Goal: Ask a question: Seek information or help from site administrators or community

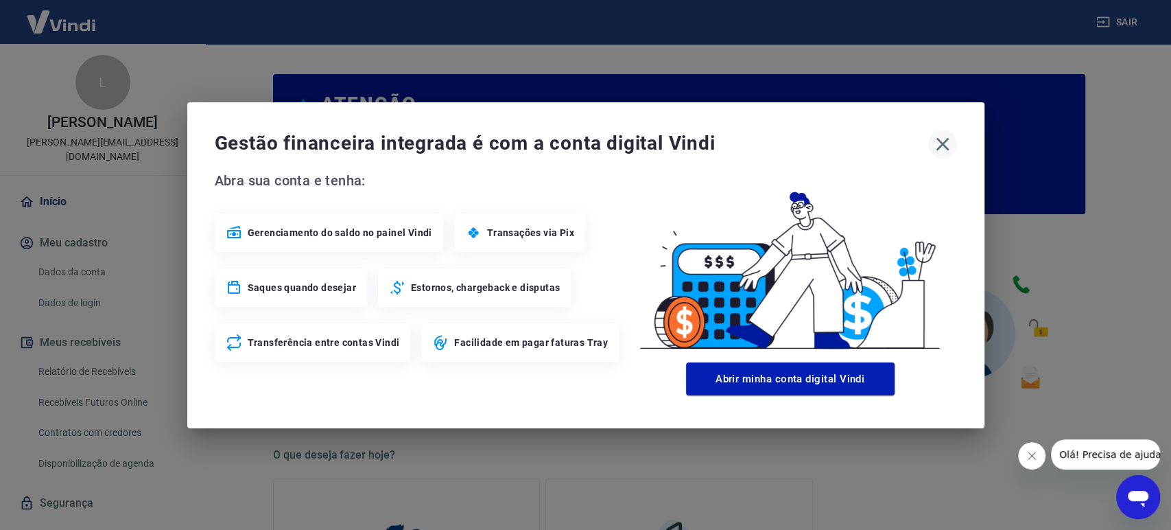
click at [945, 154] on button "button" at bounding box center [942, 144] width 29 height 29
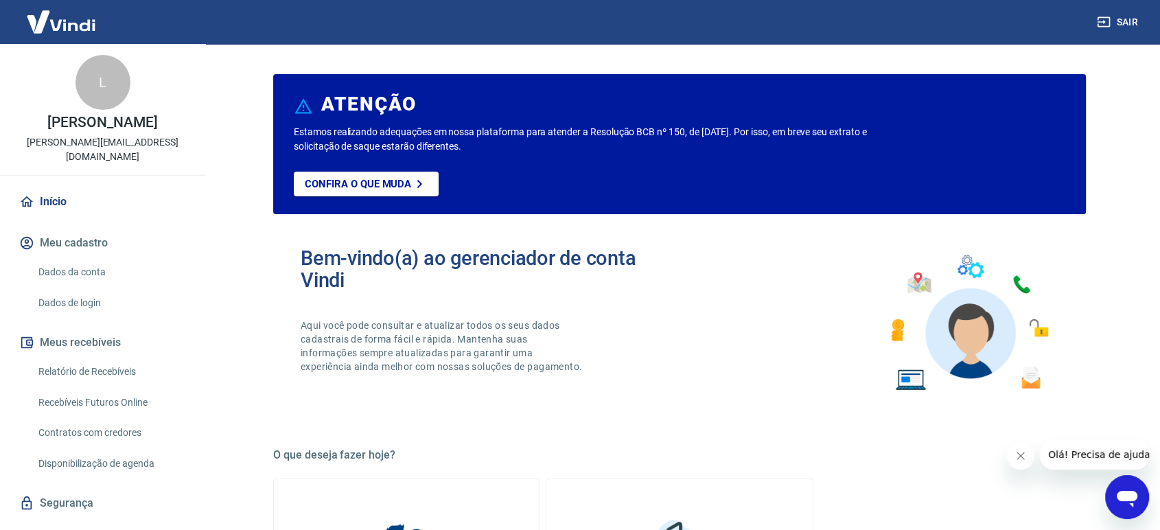
scroll to position [14, 0]
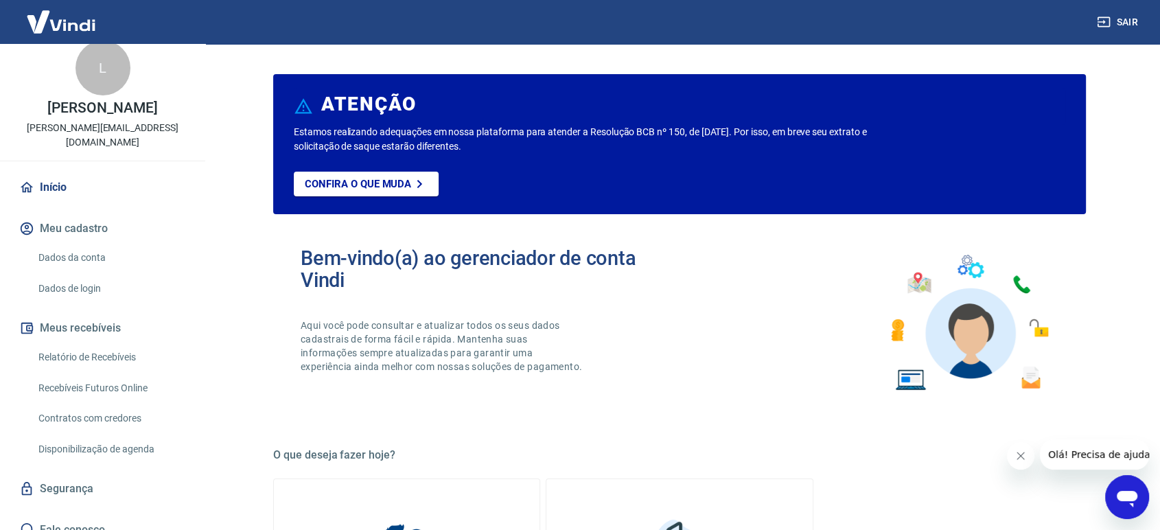
click at [1127, 512] on div "Abrir janela de mensagens" at bounding box center [1126, 496] width 41 height 41
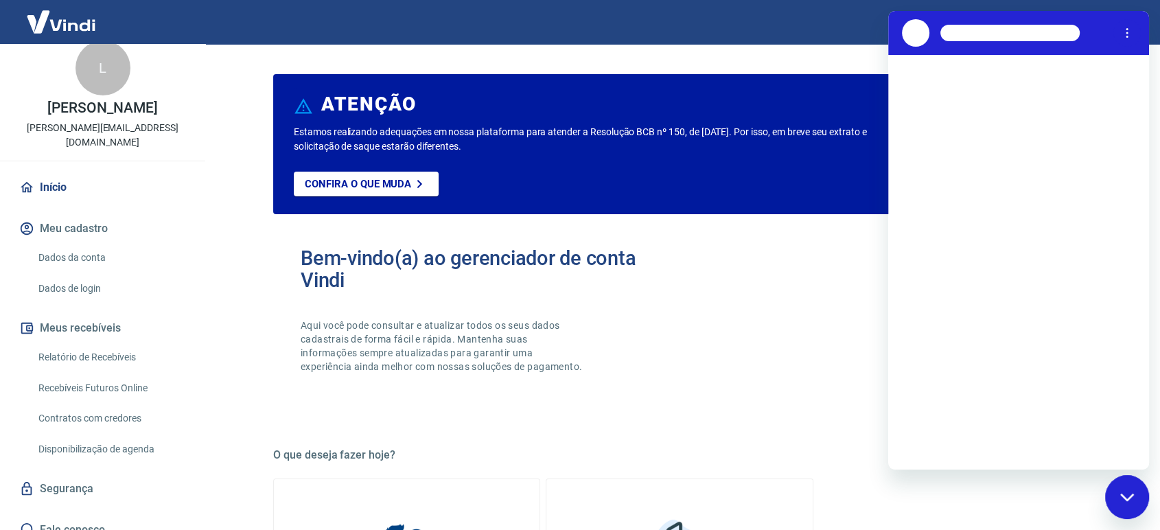
scroll to position [0, 0]
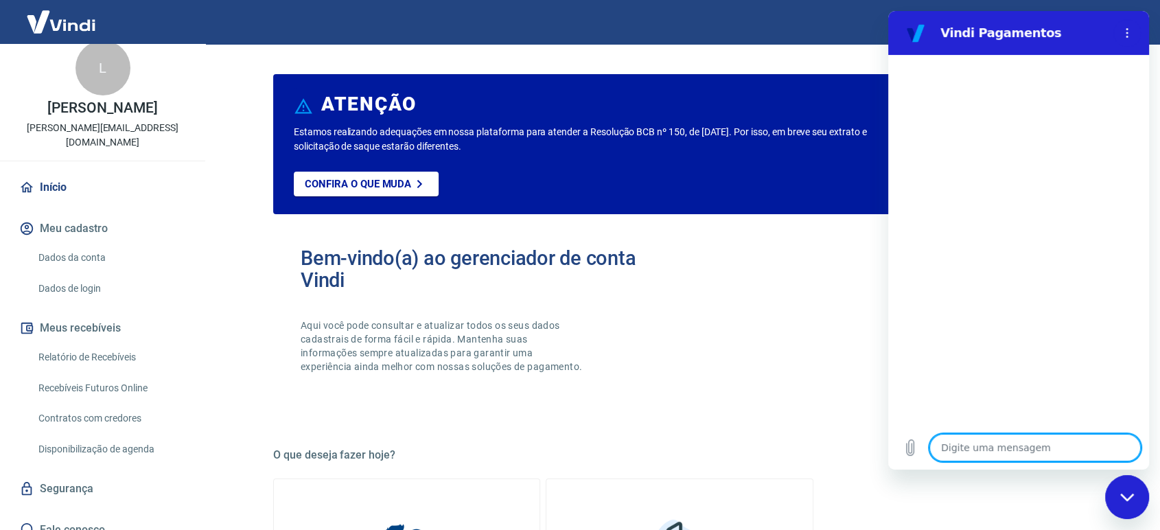
click at [994, 444] on textarea at bounding box center [1034, 447] width 211 height 27
type textarea "O"
type textarea "x"
type textarea "Ol"
type textarea "x"
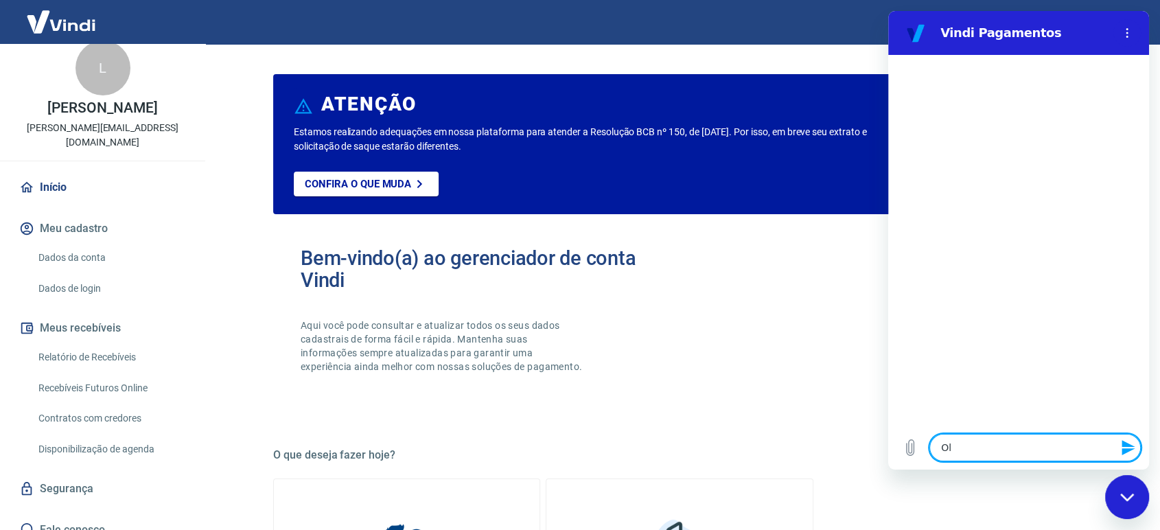
type textarea "Ol´,"
type textarea "x"
type textarea "Ol´,a"
type textarea "x"
type textarea "Ol´,a"
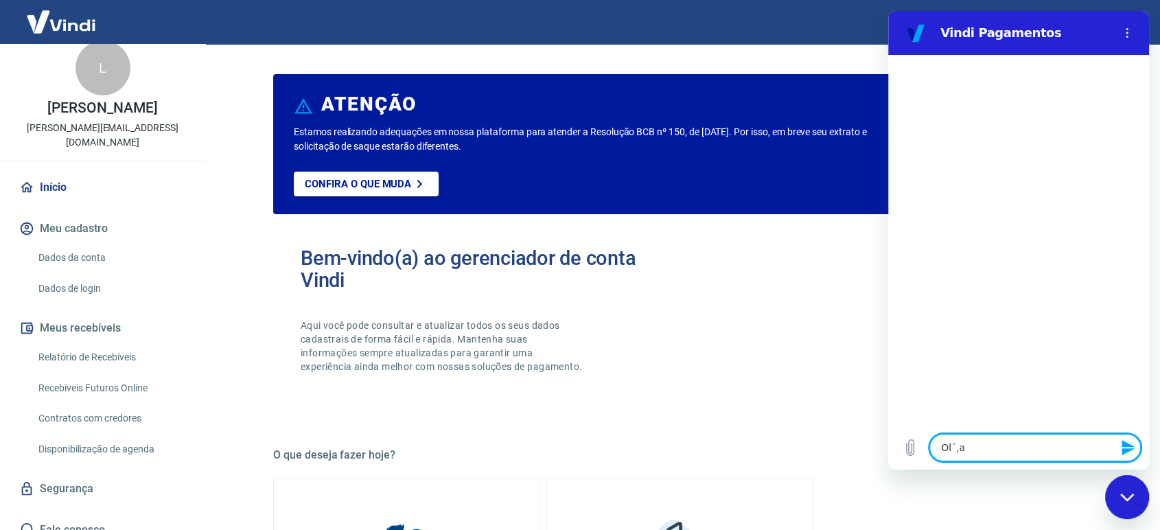
type textarea "x"
type textarea "Ol´,a"
type textarea "x"
type textarea "Ol´,"
type textarea "x"
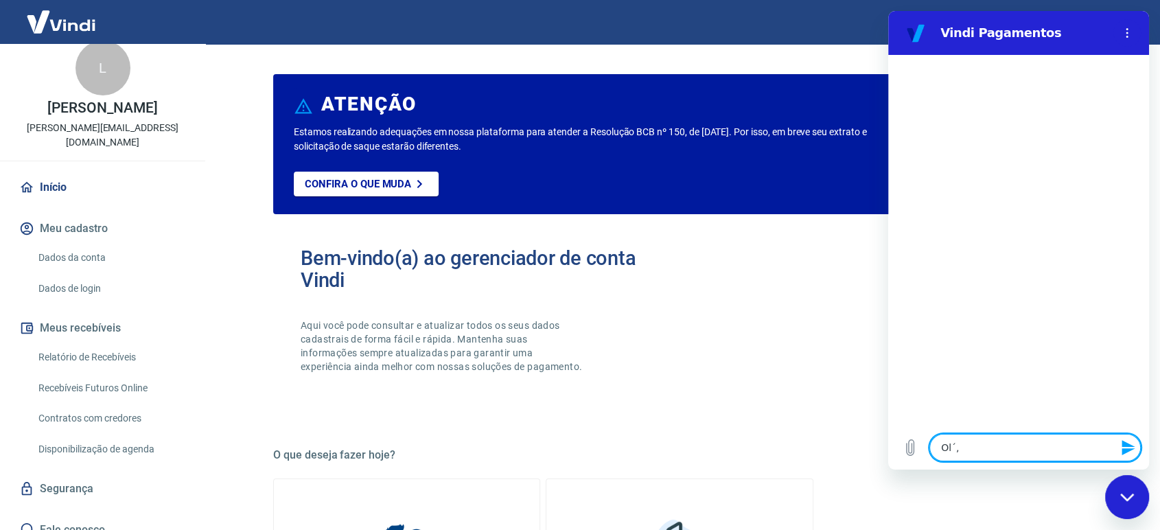
type textarea "Ol´"
type textarea "x"
type textarea "Ol"
type textarea "x"
type textarea "Olá"
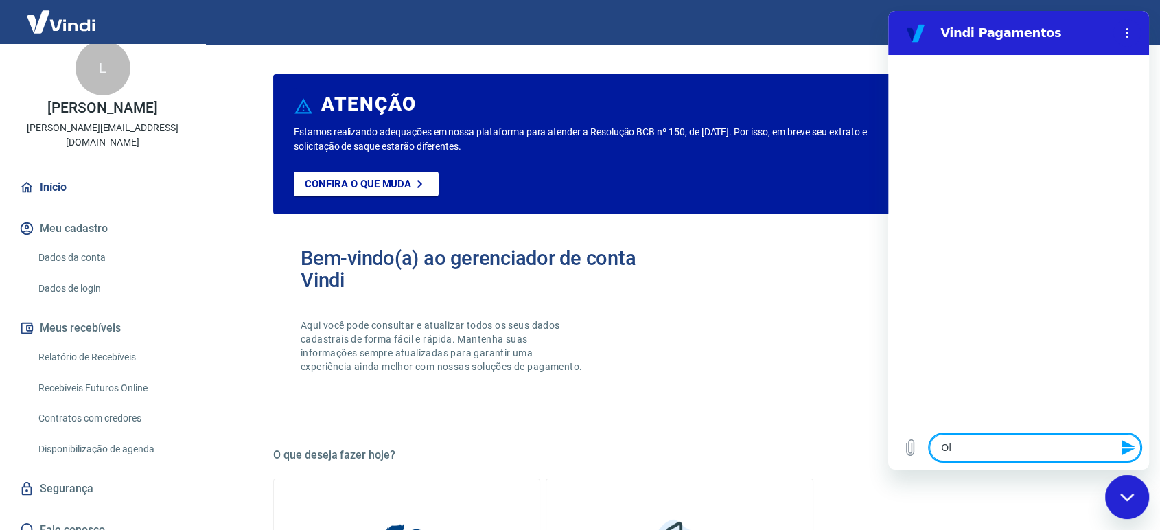
type textarea "x"
type textarea "Olá,"
type textarea "x"
type textarea "Olá,"
type textarea "x"
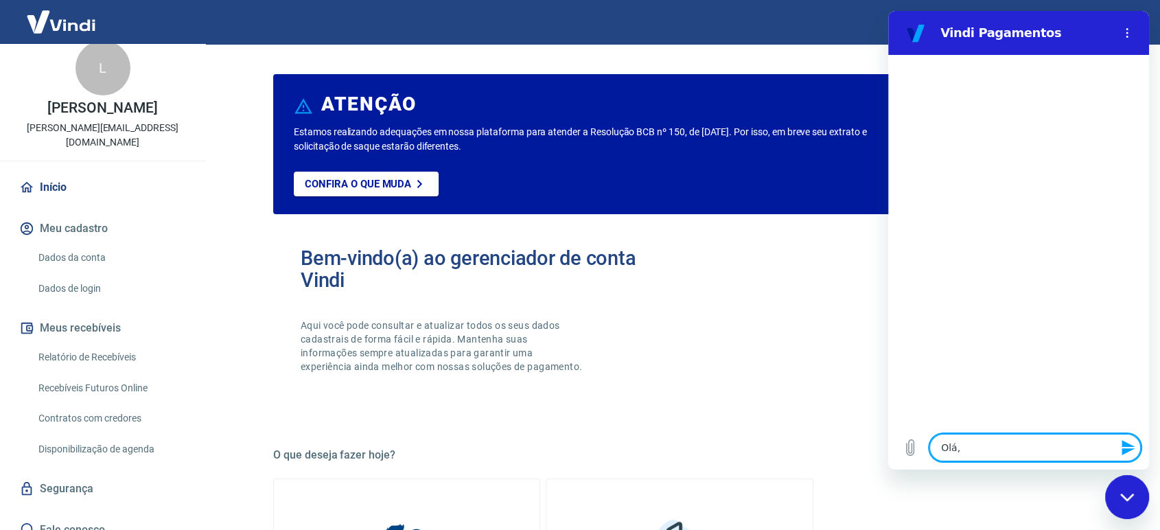
type textarea "Olá, b"
type textarea "x"
type textarea "Olá, bo"
type textarea "x"
type textarea "Olá, boa"
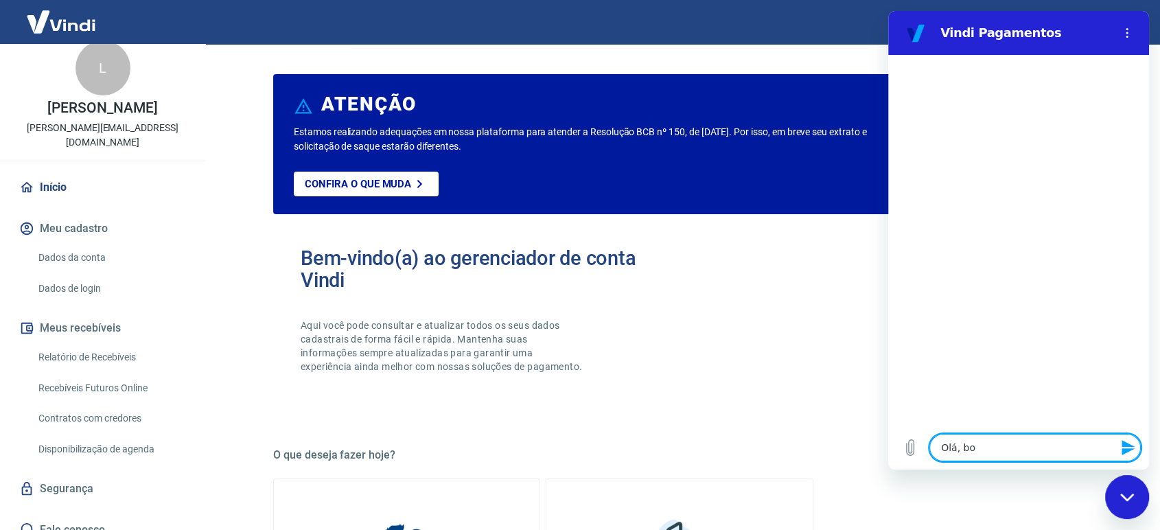
type textarea "x"
type textarea "Olá, boa"
type textarea "x"
type textarea "Olá, boa t"
type textarea "x"
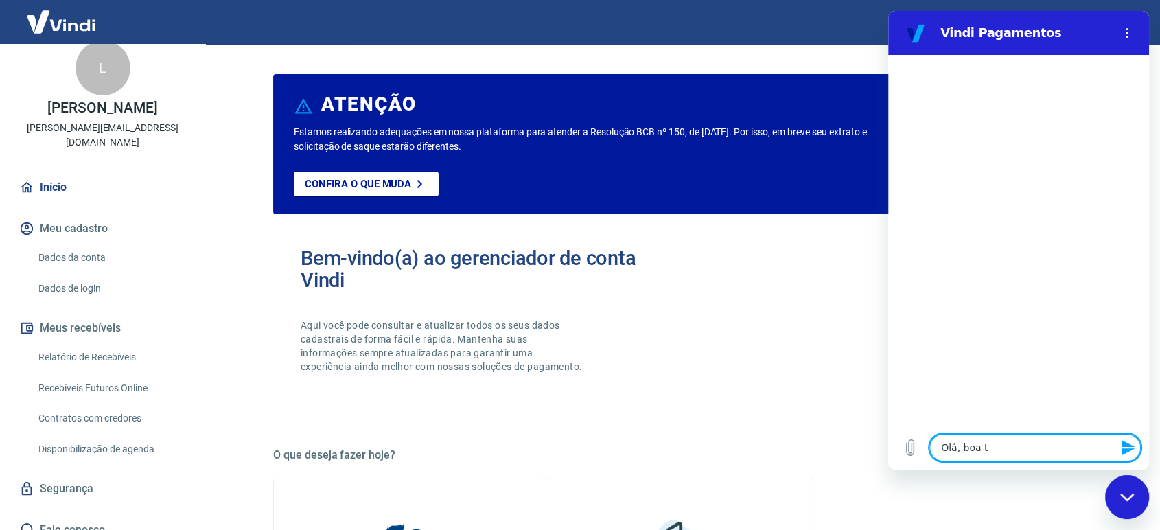
type textarea "Olá, boa ta"
type textarea "x"
type textarea "Olá, boa tar"
type textarea "x"
type textarea "Olá, boa tard"
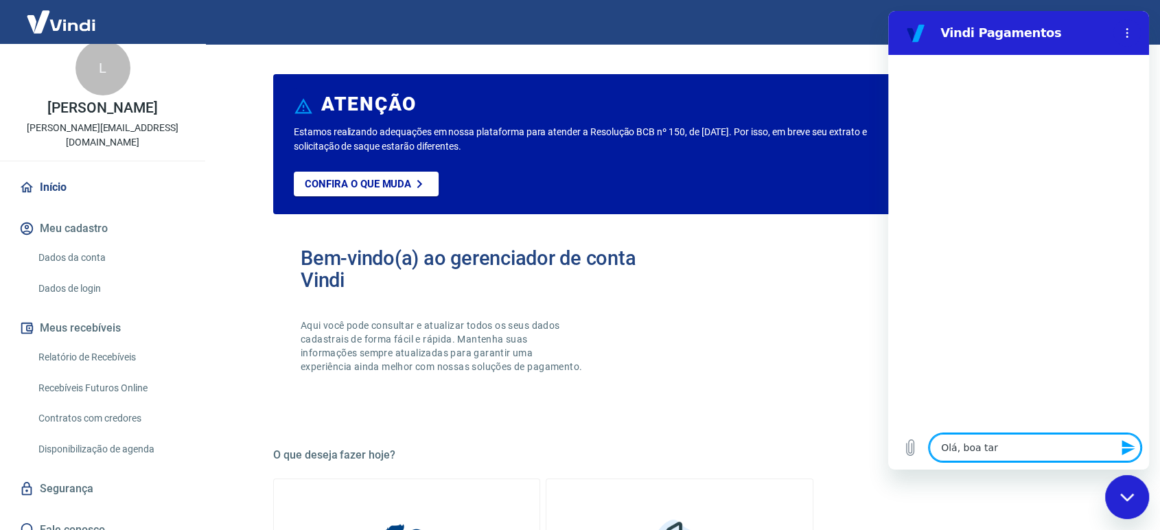
type textarea "x"
type textarea "Olá, boa tarde"
type textarea "x"
type textarea "Olá, boa tarde!"
type textarea "x"
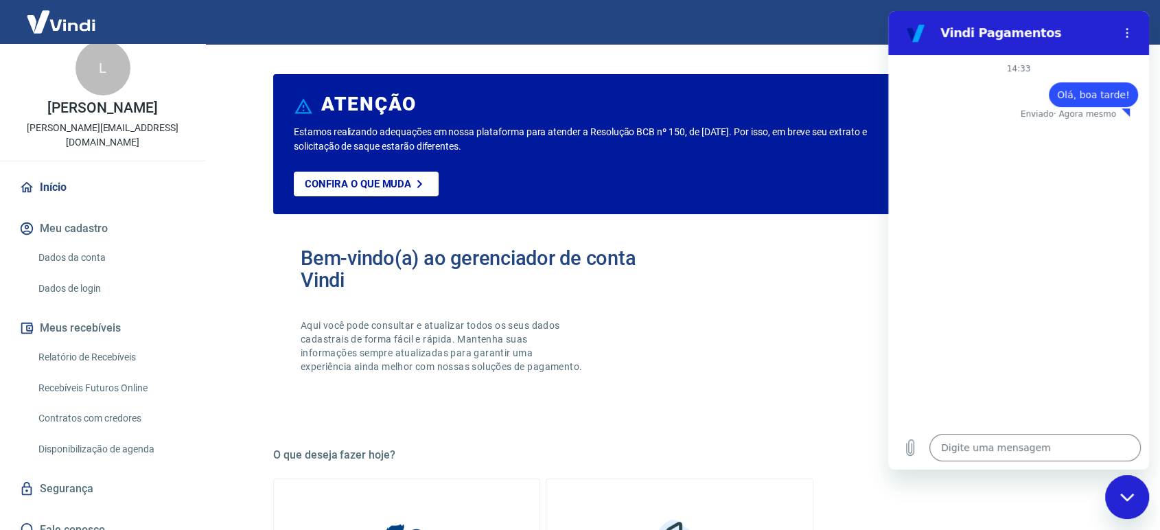
type textarea "x"
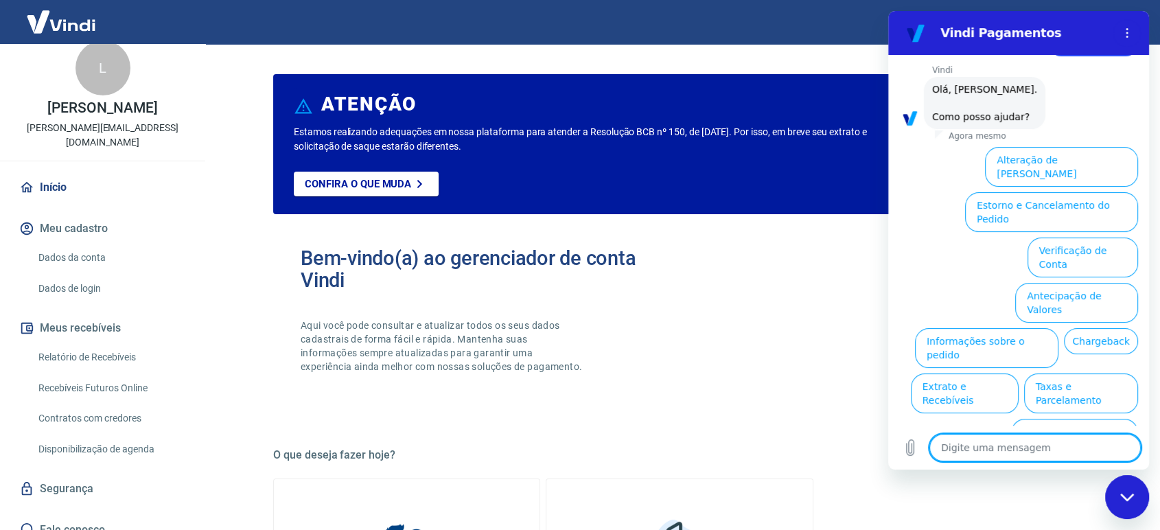
scroll to position [52, 0]
click at [1006, 456] on textarea at bounding box center [1034, 447] width 211 height 27
type textarea "f"
type textarea "x"
type textarea "fa"
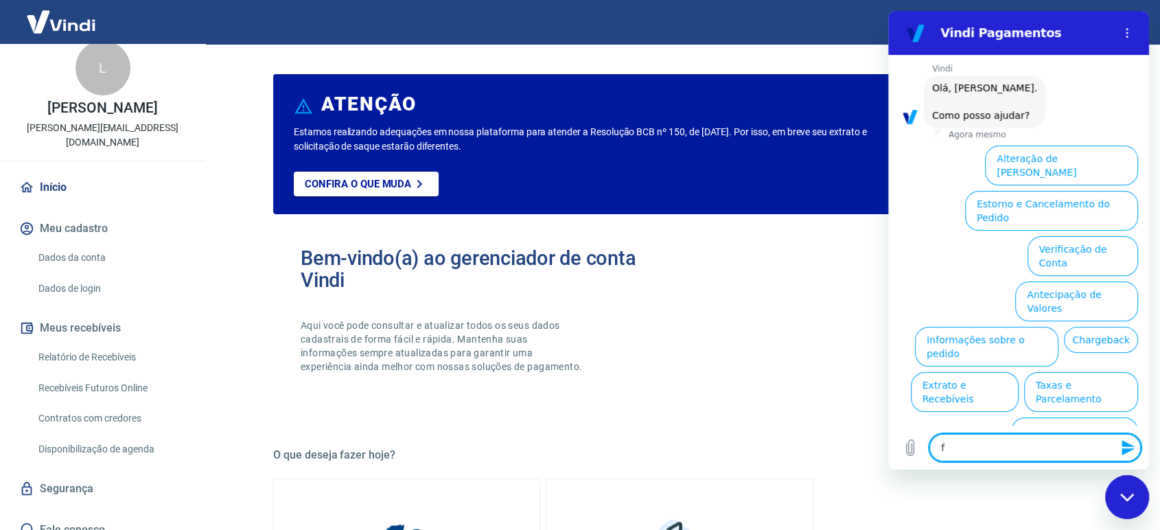
type textarea "x"
type textarea "fal"
type textarea "x"
type textarea "fala"
type textarea "x"
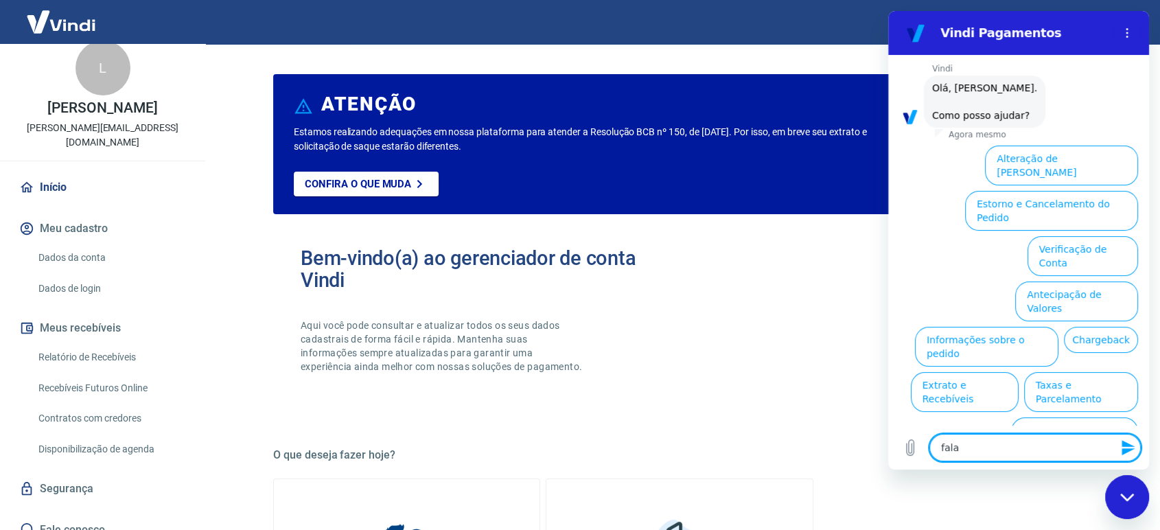
type textarea "falar"
type textarea "x"
type textarea "falarc"
type textarea "x"
type textarea "falarco"
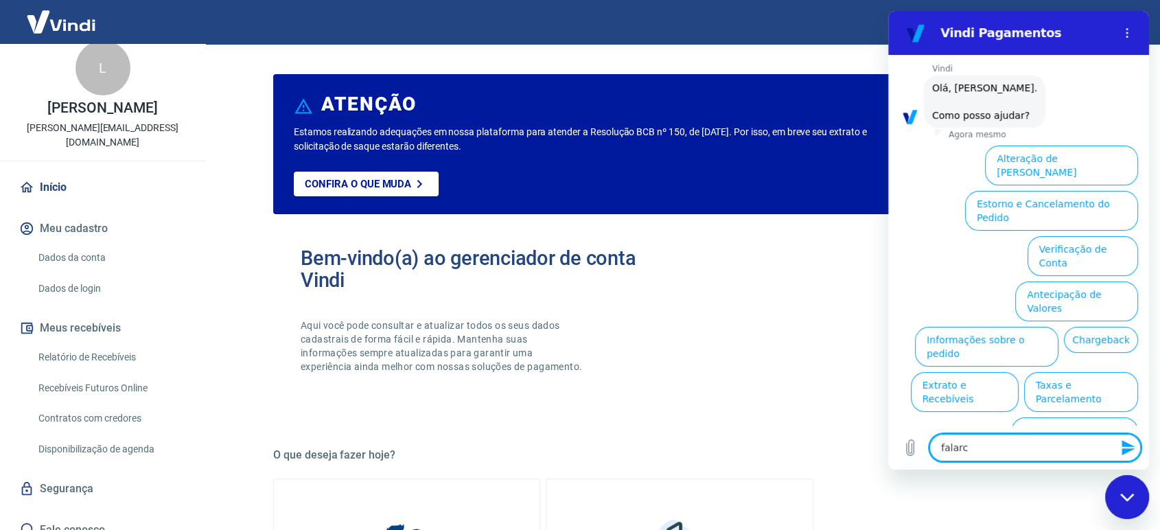
type textarea "x"
type textarea "falarc"
type textarea "x"
type textarea "falar"
type textarea "x"
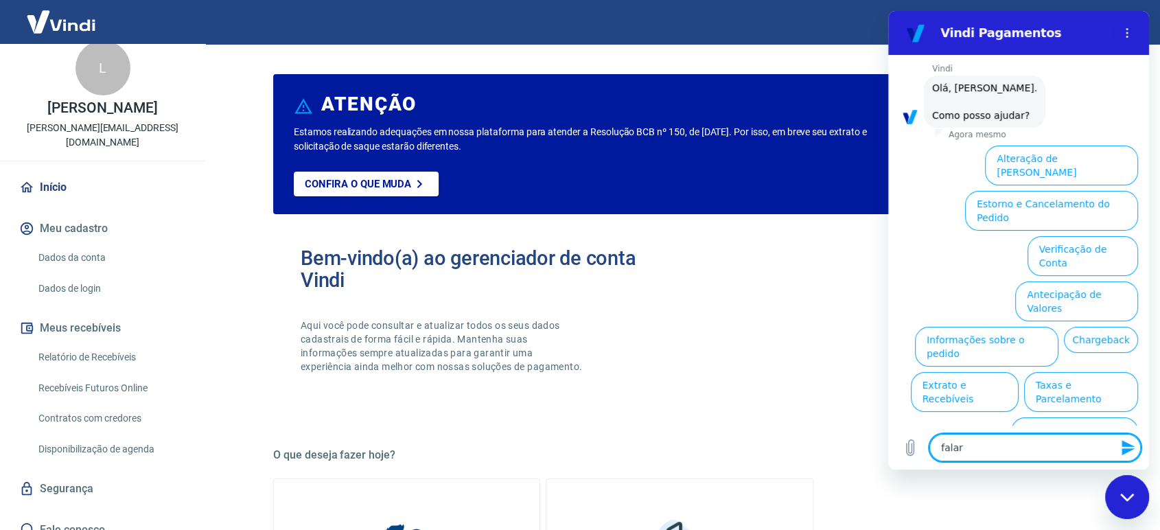
type textarea "falar"
type textarea "x"
type textarea "falar c"
type textarea "x"
type textarea "falar co"
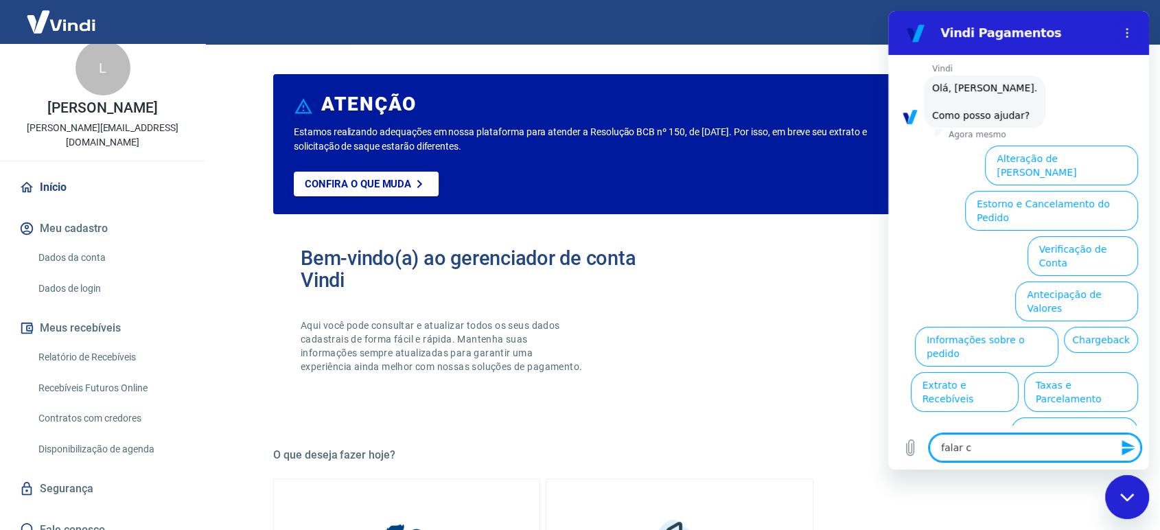
type textarea "x"
type textarea "falar com"
type textarea "x"
type textarea "falar com"
type textarea "x"
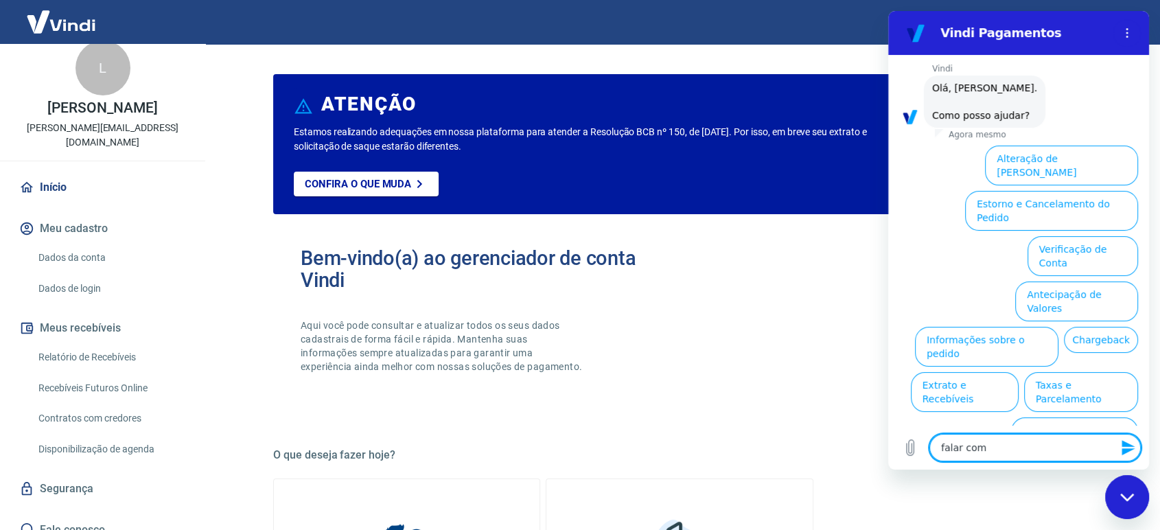
type textarea "falar com a"
type textarea "x"
type textarea "falar com at"
type textarea "x"
type textarea "falar com ate"
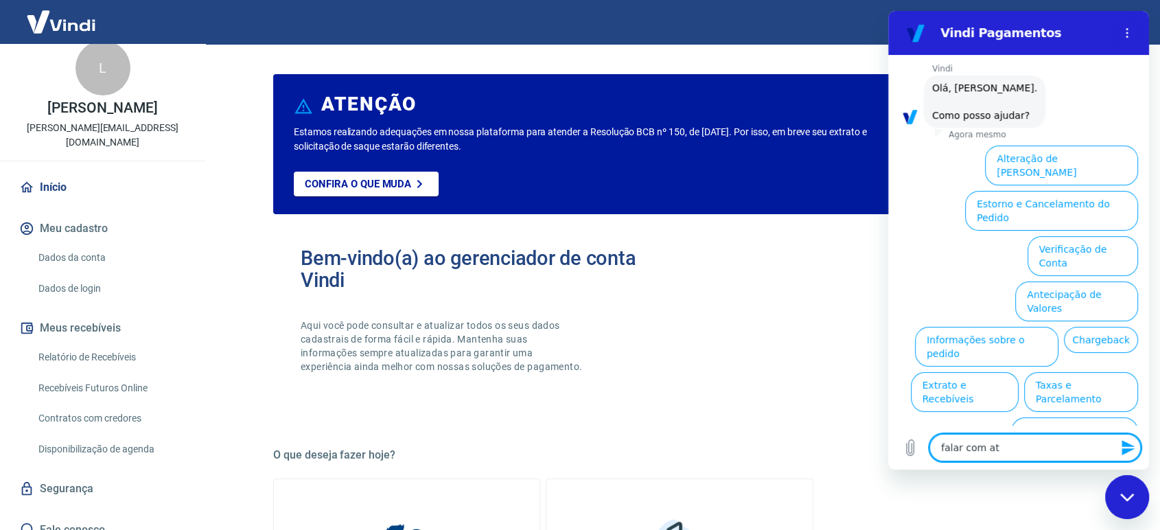
type textarea "x"
type textarea "falar com [GEOGRAPHIC_DATA]"
type textarea "x"
type textarea "falar com atend"
type textarea "x"
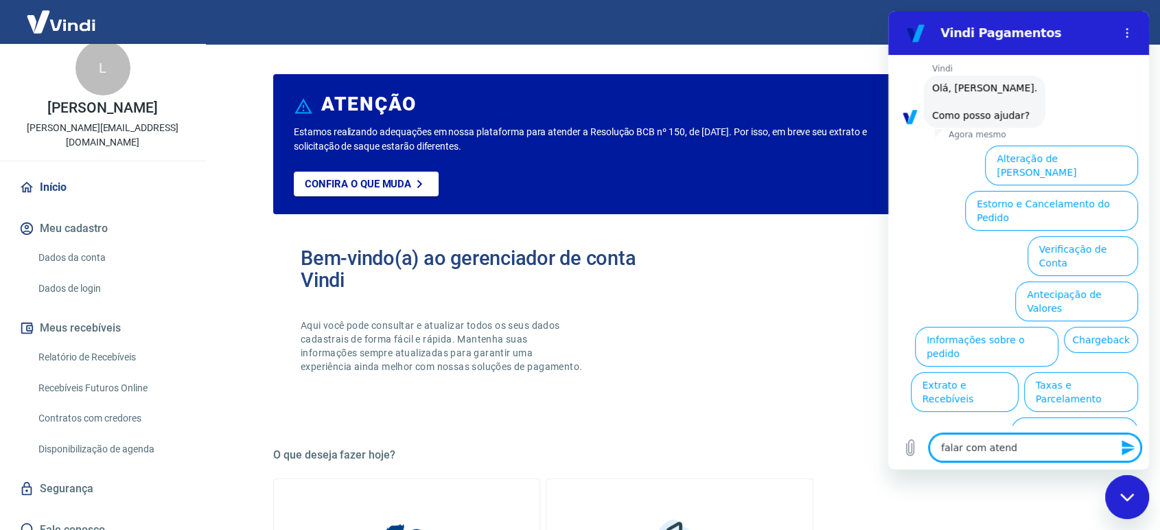
type textarea "falar com atende"
type textarea "x"
type textarea "falar com atenden"
type textarea "x"
type textarea "falar com atendent"
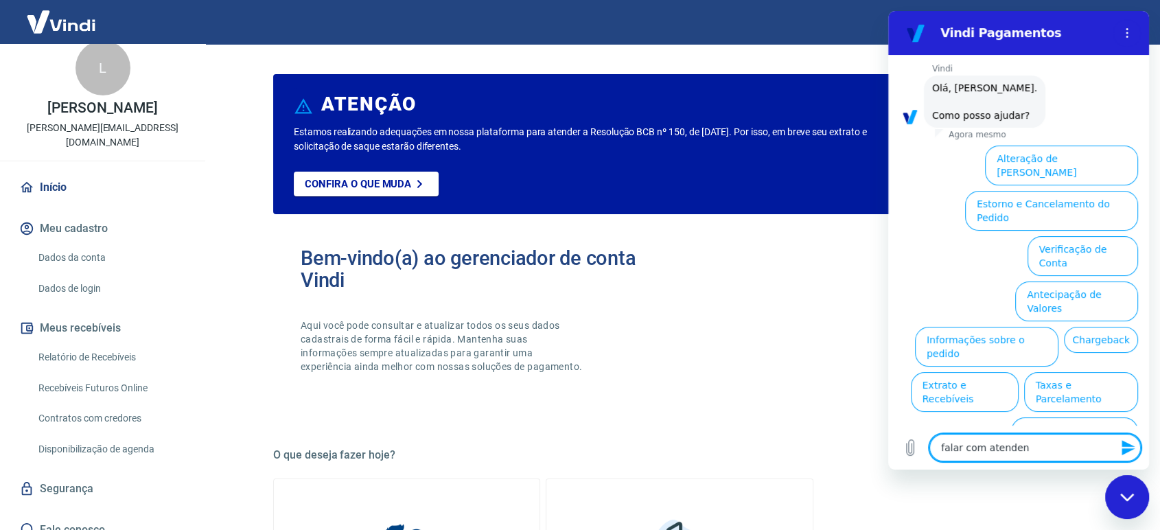
type textarea "x"
type textarea "falar com atendente"
type textarea "x"
type textarea "falar com atendente"
type textarea "x"
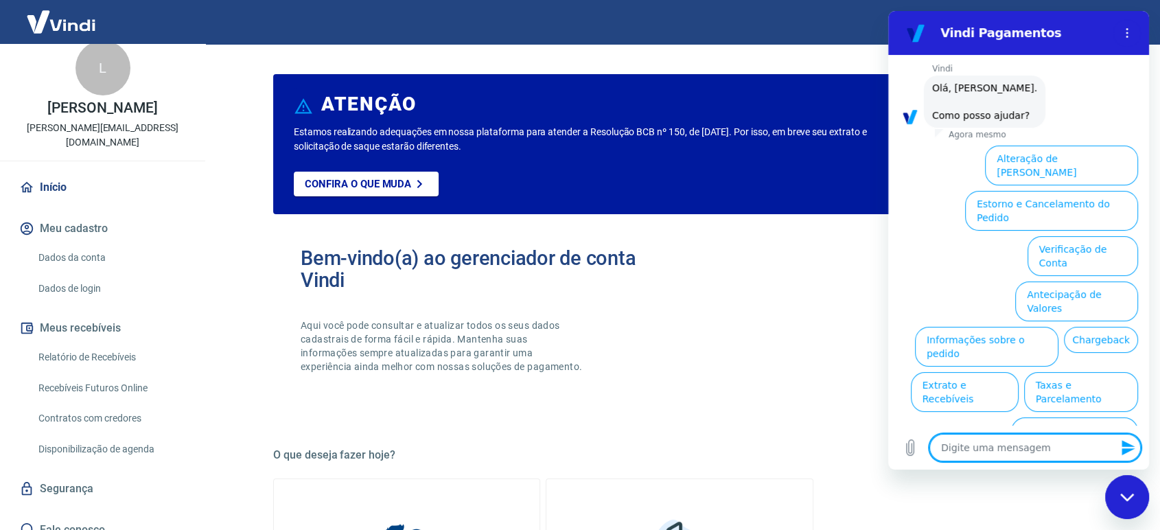
scroll to position [0, 0]
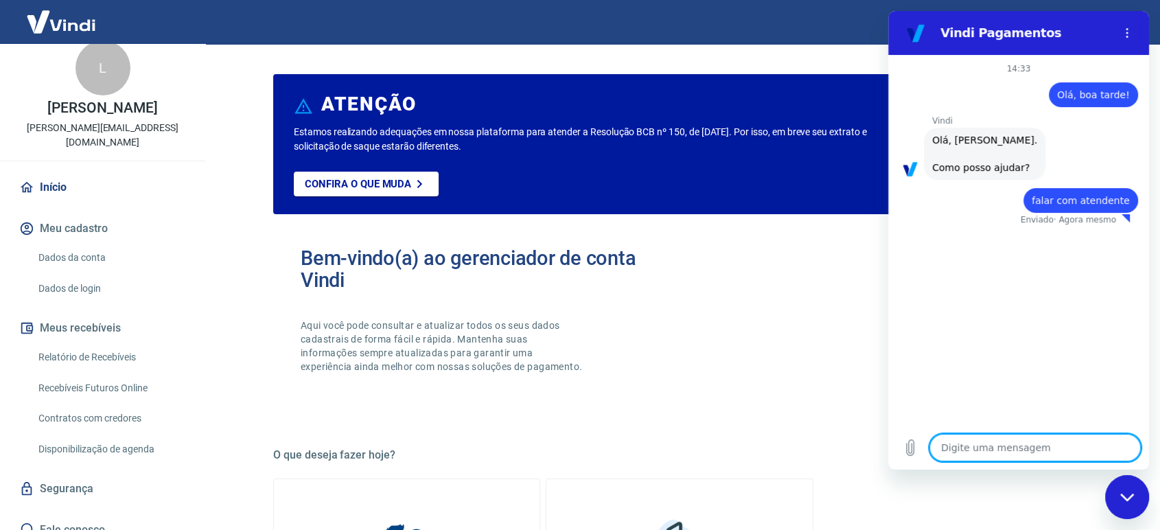
type textarea "x"
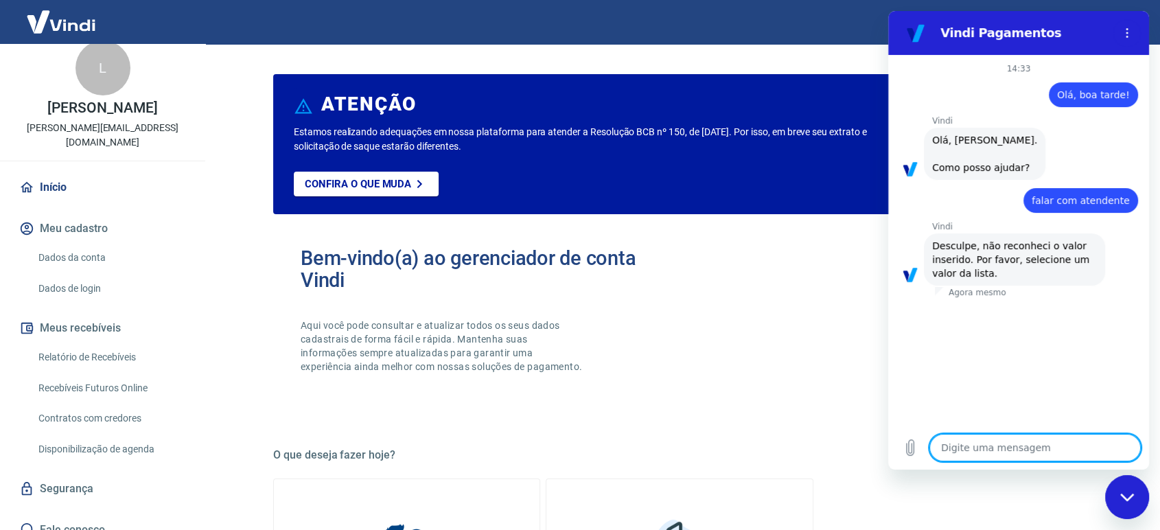
click at [994, 454] on textarea at bounding box center [1034, 447] width 211 height 27
type textarea "F"
type textarea "x"
type textarea "Fa"
type textarea "x"
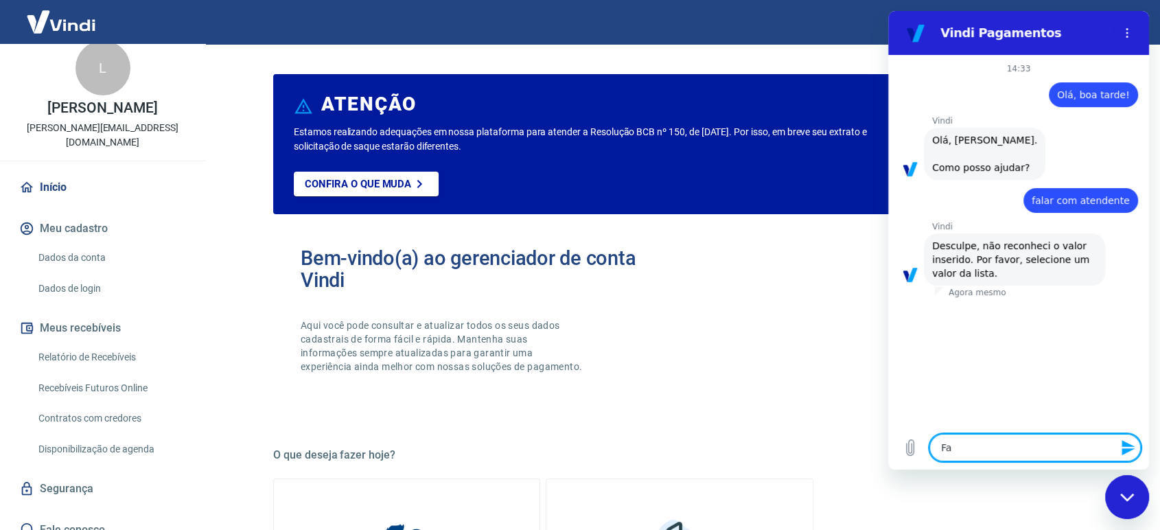
type textarea "Fal"
type textarea "x"
type textarea "Falt"
type textarea "x"
type textarea "Falta"
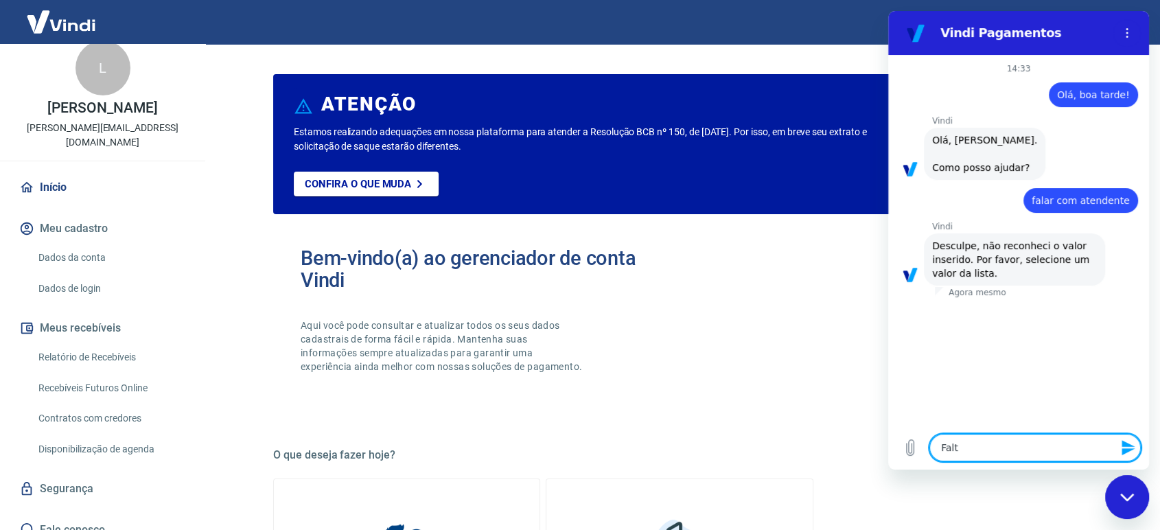
type textarea "x"
type textarea "Falt"
type textarea "x"
type textarea "Fal"
type textarea "x"
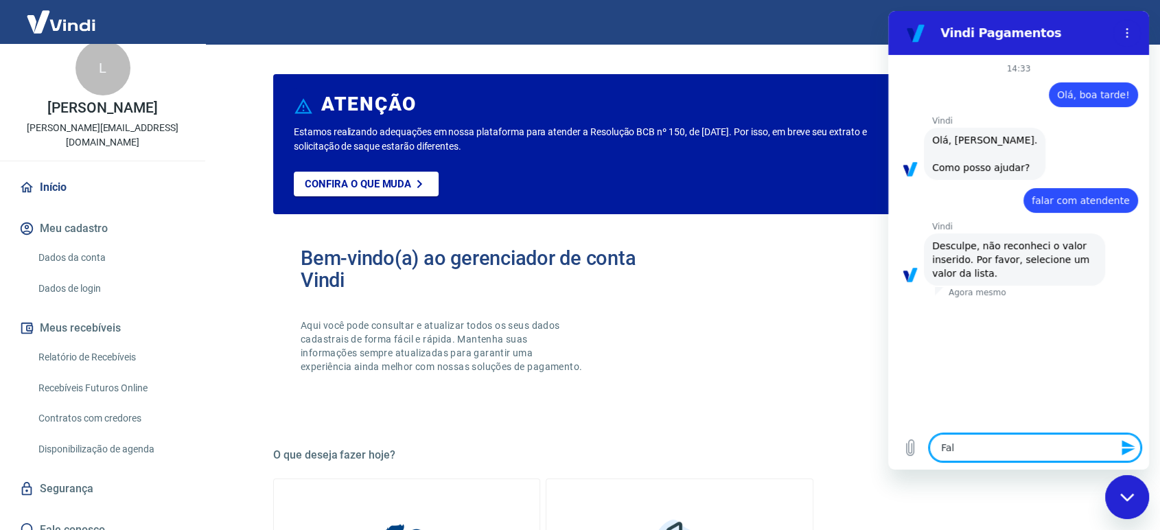
type textarea "Fa"
type textarea "x"
type textarea "Fal"
type textarea "x"
type textarea "Fala"
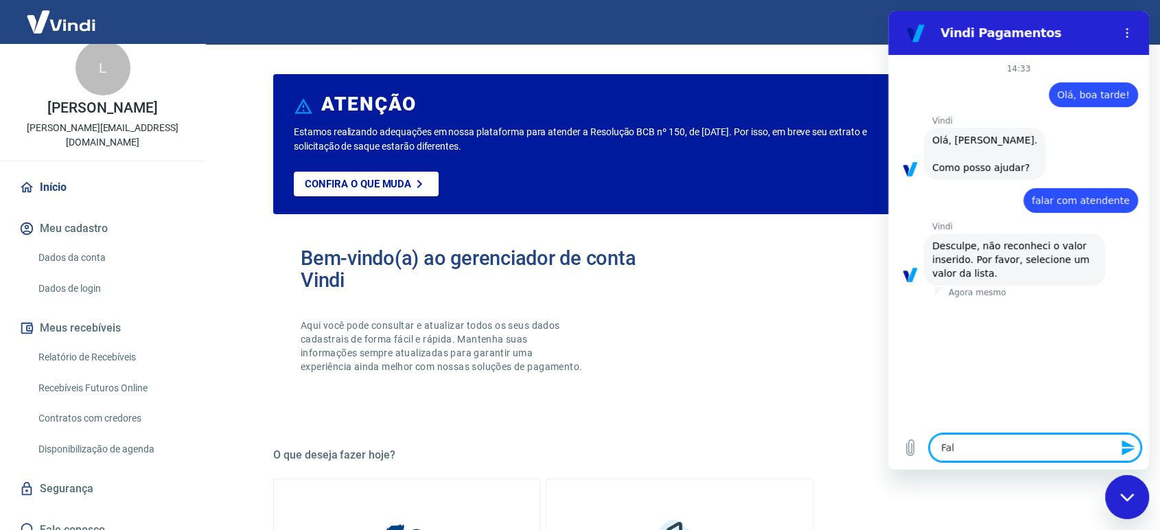
type textarea "x"
type textarea "Falar"
type textarea "x"
type textarea "Falar"
type textarea "x"
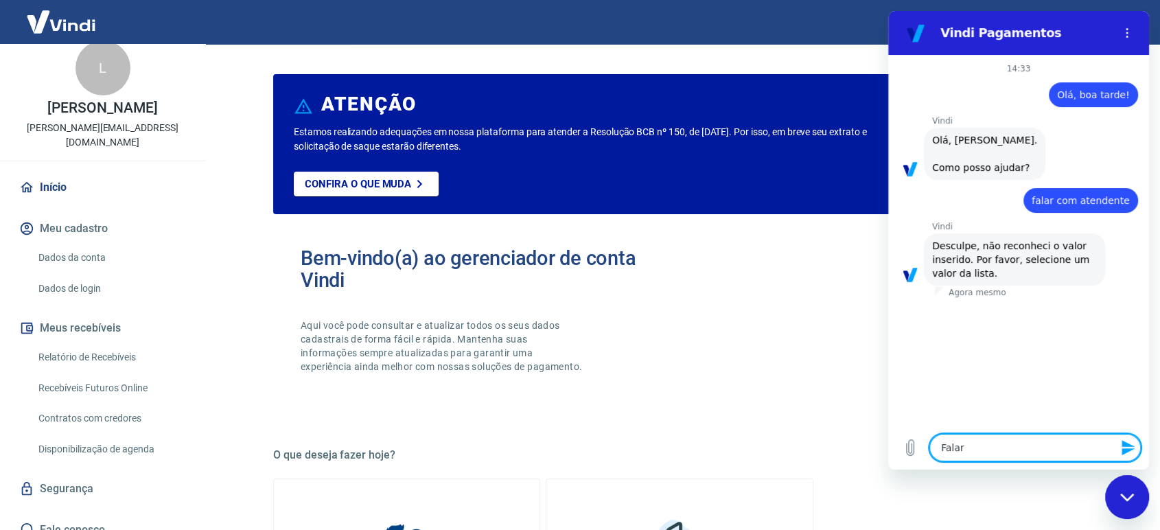
type textarea "Falar c"
type textarea "x"
type textarea "Falar co"
type textarea "x"
type textarea "Falar com"
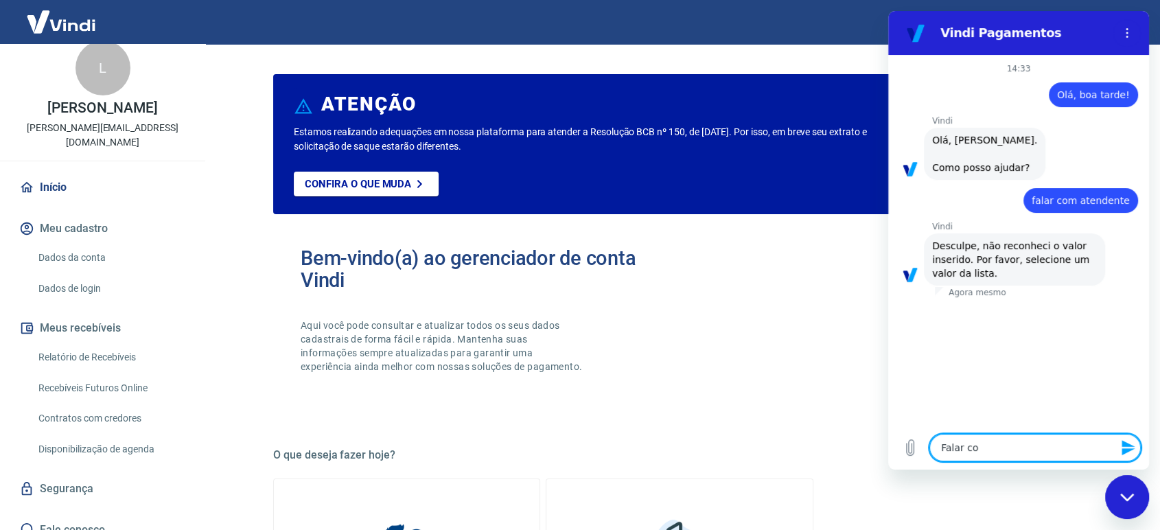
type textarea "x"
type textarea "Falar com"
type textarea "x"
type textarea "Falar com a"
type textarea "x"
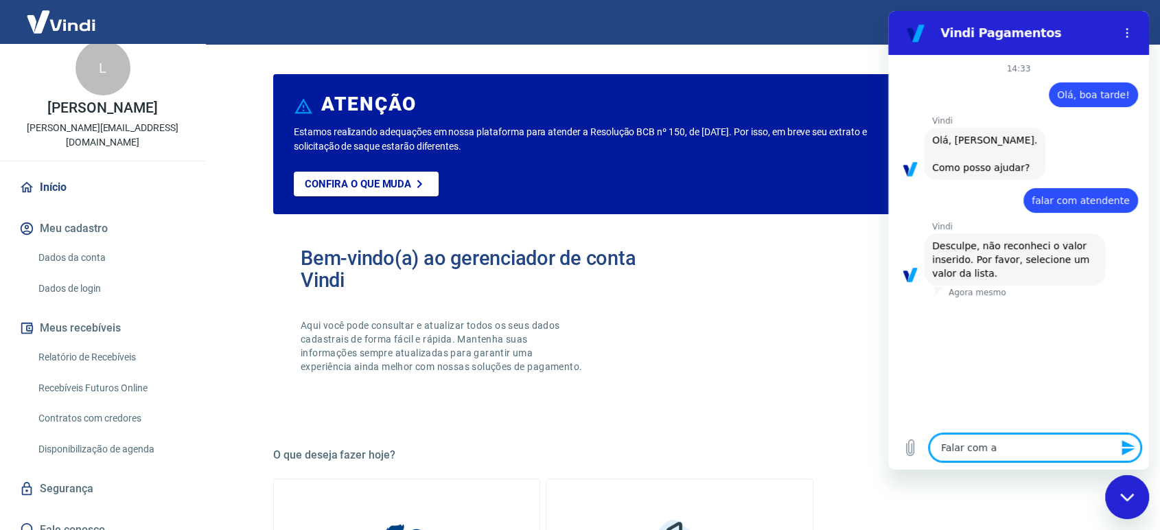
type textarea "Falar com at"
type textarea "x"
type textarea "Falar com ate"
type textarea "x"
type textarea "Falar com [GEOGRAPHIC_DATA]"
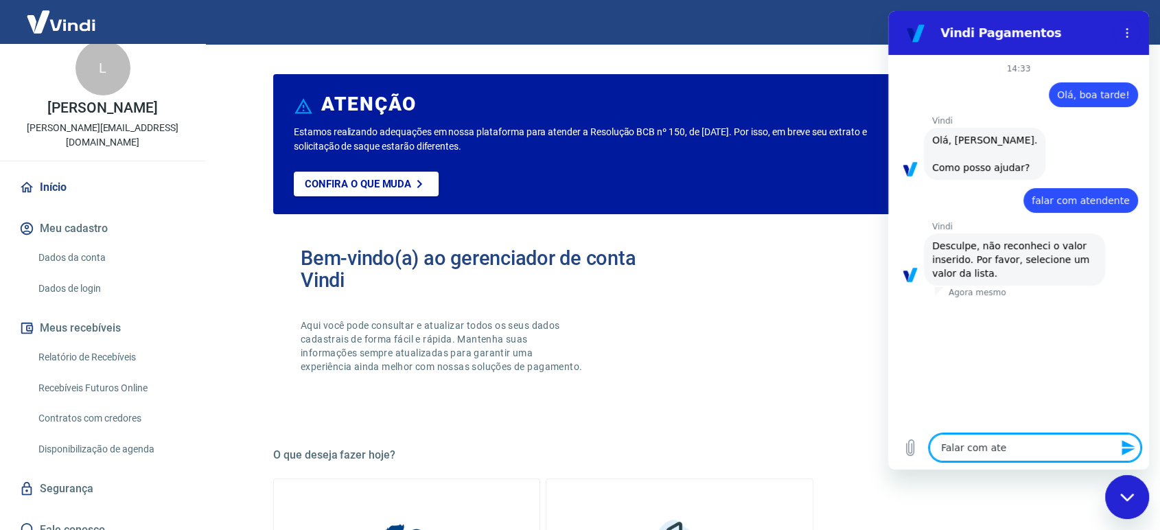
type textarea "x"
type textarea "Falar com atend"
type textarea "x"
type textarea "Falar com atende"
type textarea "x"
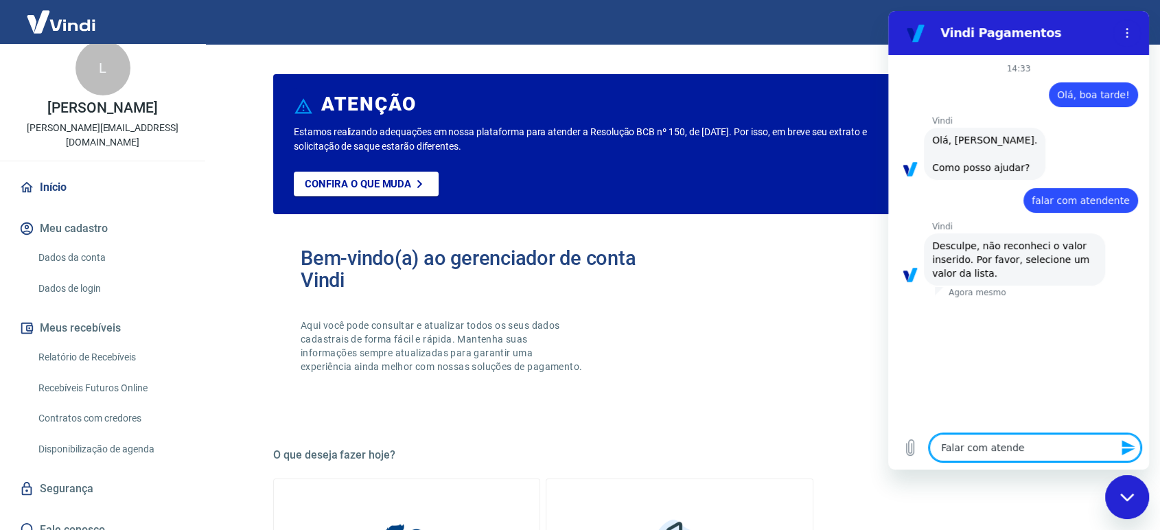
type textarea "Falar com atenden"
type textarea "x"
type textarea "Falar com atendent"
type textarea "x"
type textarea "Falar com atendente"
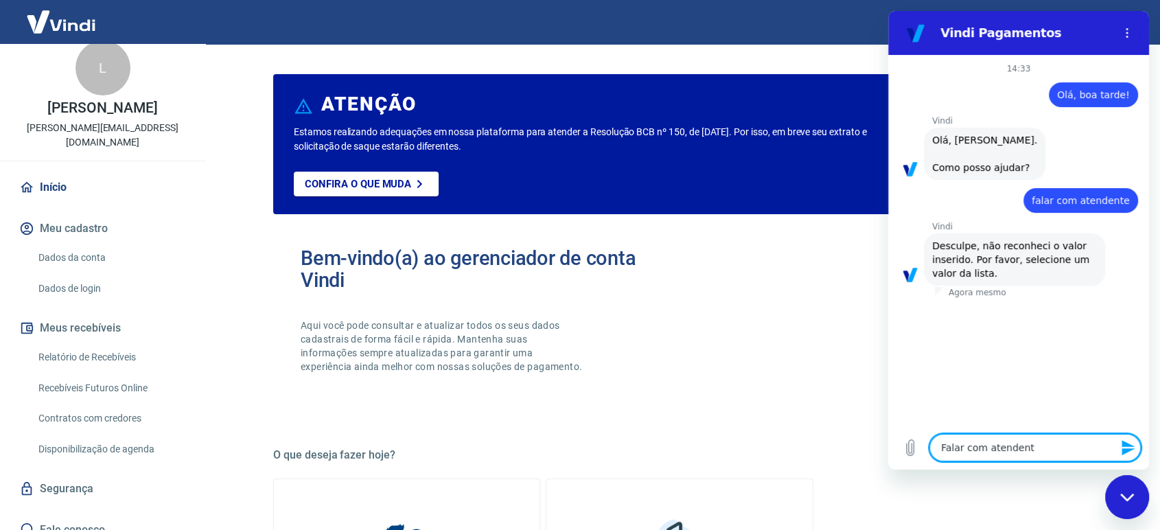
type textarea "x"
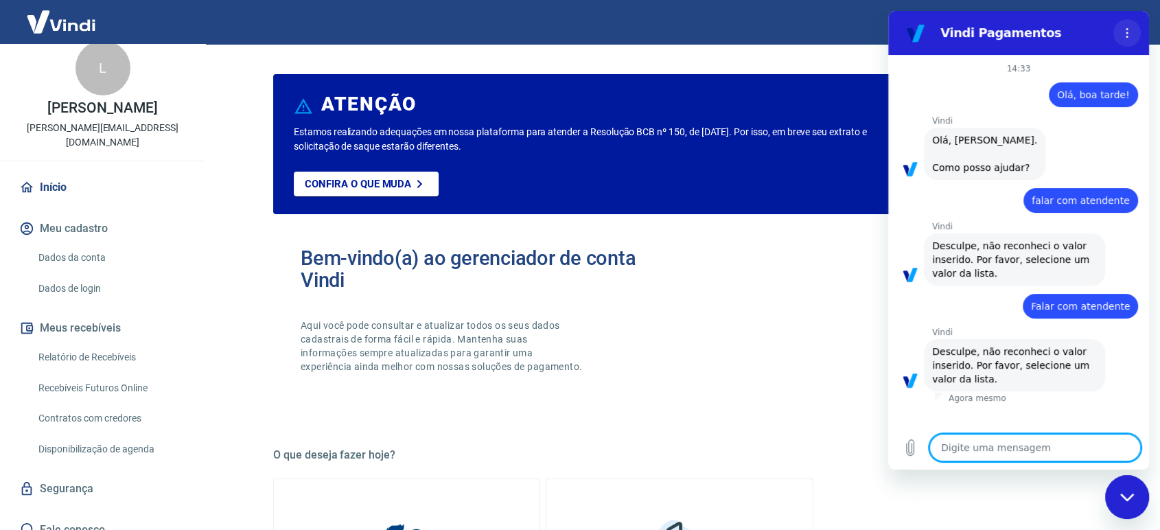
click at [1127, 30] on circle "Menu de opções" at bounding box center [1127, 29] width 2 height 2
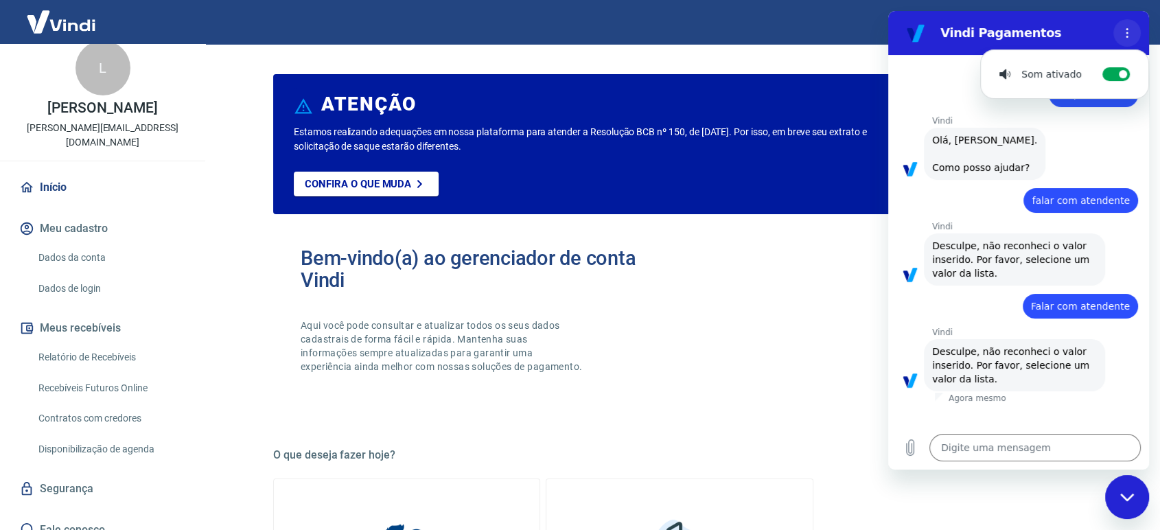
click at [1127, 30] on circle "Menu de opções" at bounding box center [1127, 29] width 2 height 2
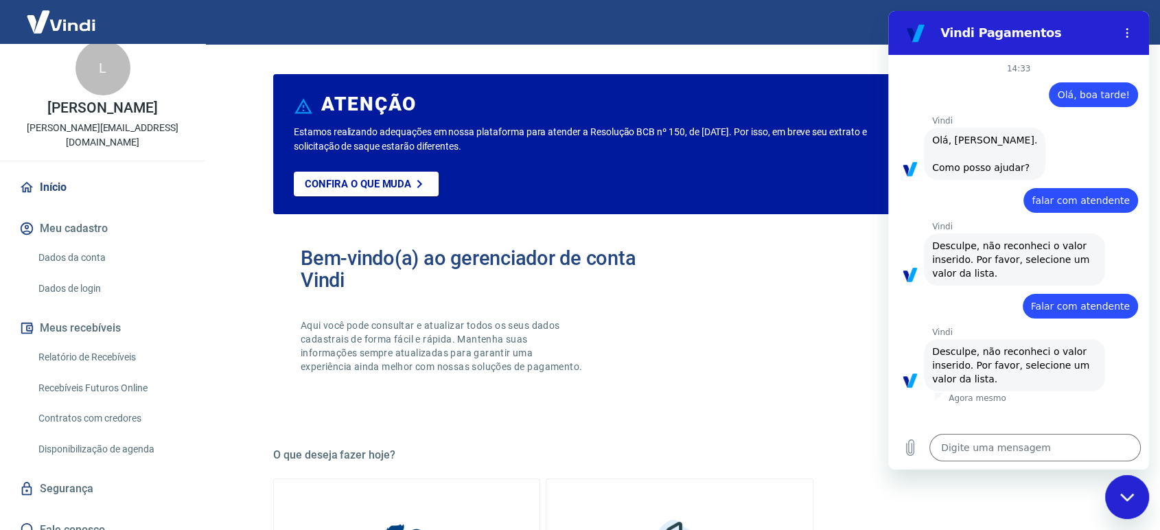
click at [1001, 348] on span "Desculpe, não reconheci o valor inserido. Por favor, selecione um valor da list…" at bounding box center [1014, 364] width 165 height 41
click at [998, 443] on textarea at bounding box center [1034, 447] width 211 height 27
type textarea "?"
type textarea "x"
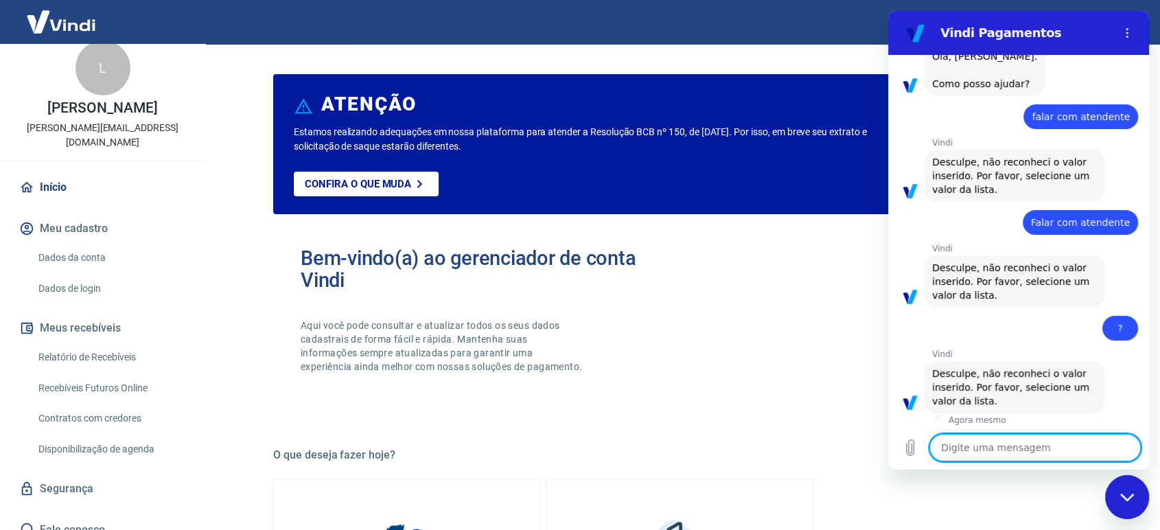
scroll to position [86, 0]
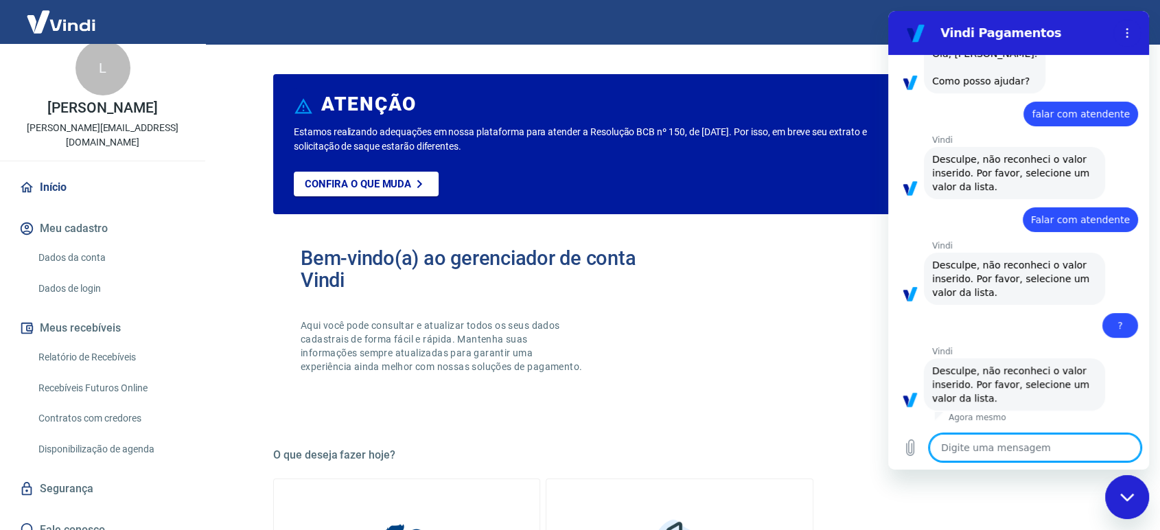
click at [1006, 400] on span "Desculpe, não reconheci o valor inserido. Por favor, selecione um valor da list…" at bounding box center [1014, 384] width 165 height 41
click at [980, 402] on span "Desculpe, não reconheci o valor inserido. Por favor, selecione um valor da list…" at bounding box center [1014, 384] width 165 height 41
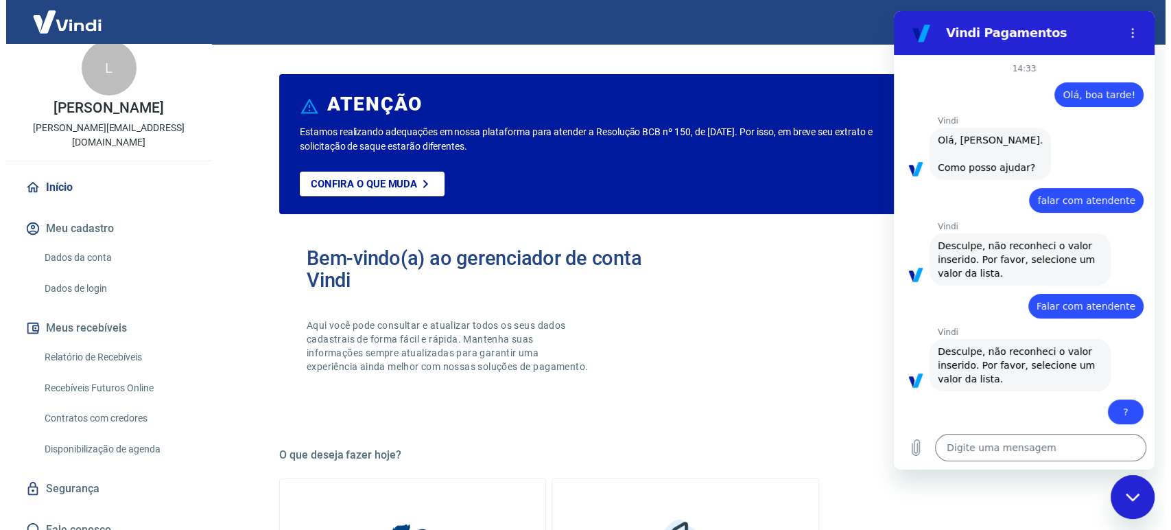
scroll to position [0, 0]
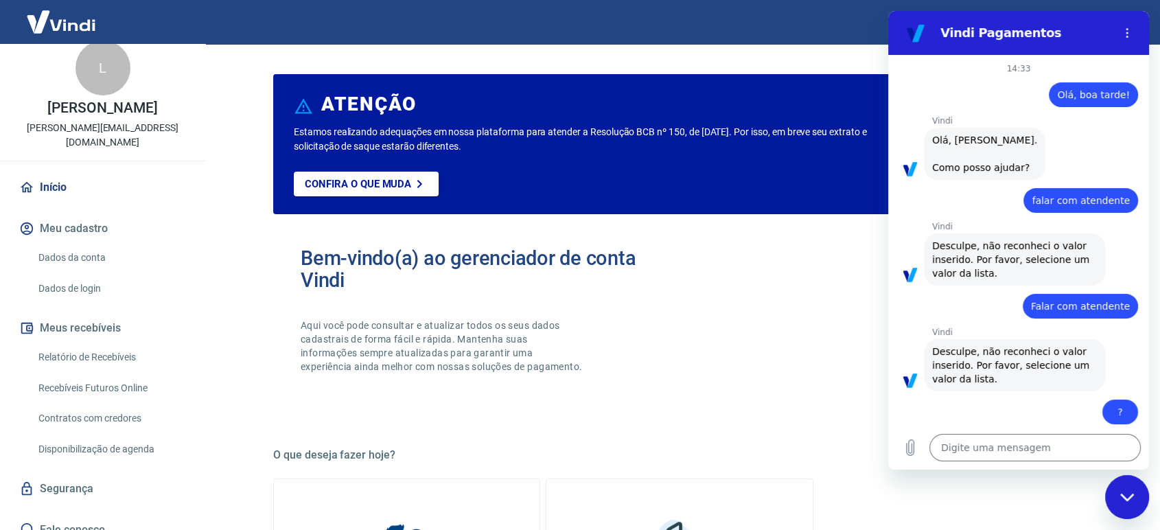
click at [985, 180] on div "diz: falar com atendente" at bounding box center [1013, 196] width 250 height 33
drag, startPoint x: 1052, startPoint y: 194, endPoint x: 1055, endPoint y: 208, distance: 14.0
click at [1054, 196] on span "falar com atendente" at bounding box center [1080, 201] width 98 height 14
click at [1055, 213] on div "14:33 diz: Olá, boa tarde! Enviado · 14:33 [PERSON_NAME] diz: [PERSON_NAME], [P…" at bounding box center [1018, 240] width 261 height 371
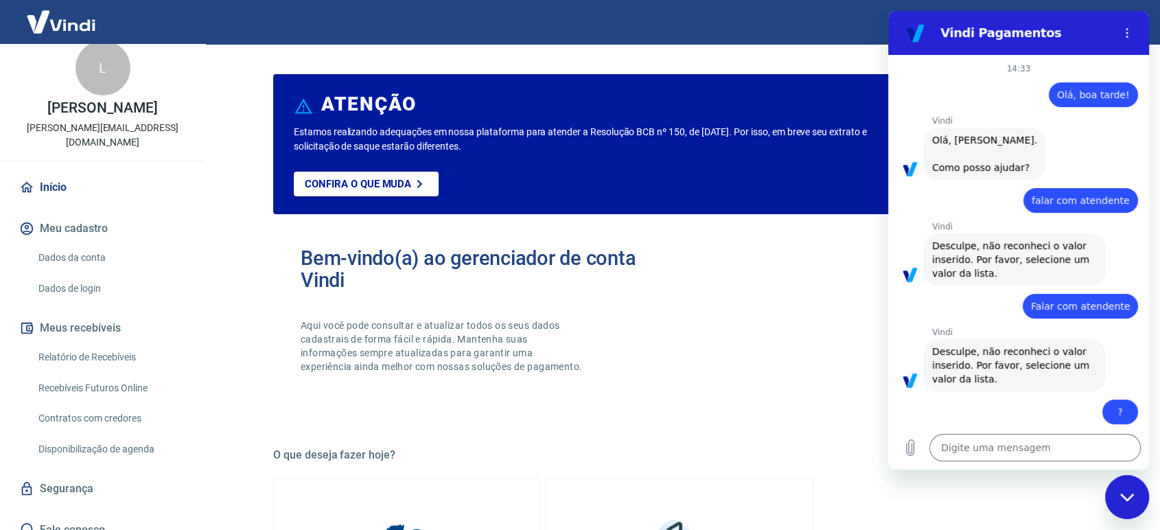
click at [1121, 506] on div "Fechar janela de mensagens" at bounding box center [1126, 496] width 41 height 41
type textarea "x"
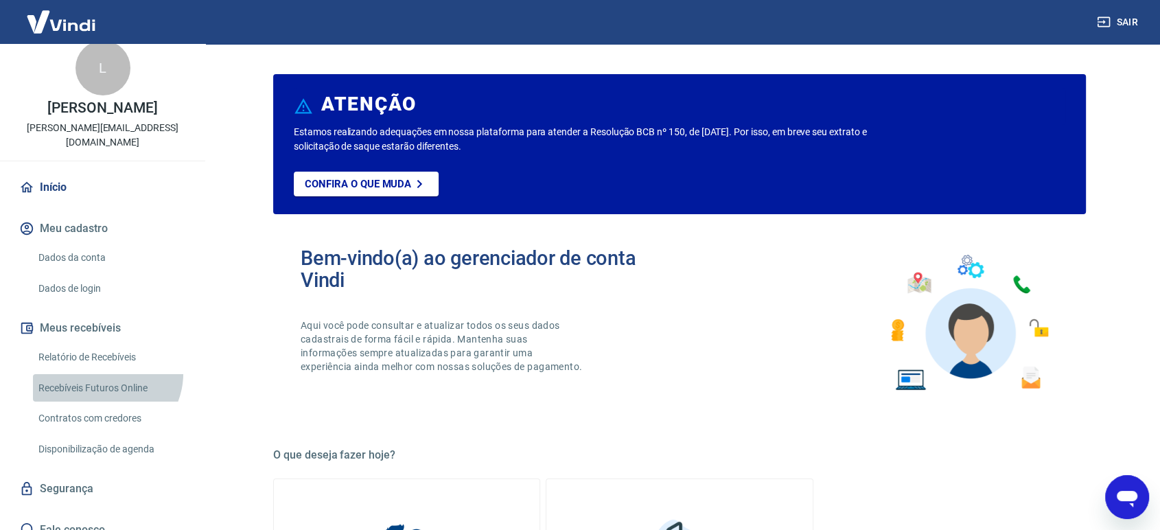
drag, startPoint x: 105, startPoint y: 358, endPoint x: 99, endPoint y: 363, distance: 7.8
click at [104, 374] on link "Recebíveis Futuros Online" at bounding box center [111, 388] width 156 height 28
click at [94, 244] on link "Dados da conta" at bounding box center [111, 258] width 156 height 28
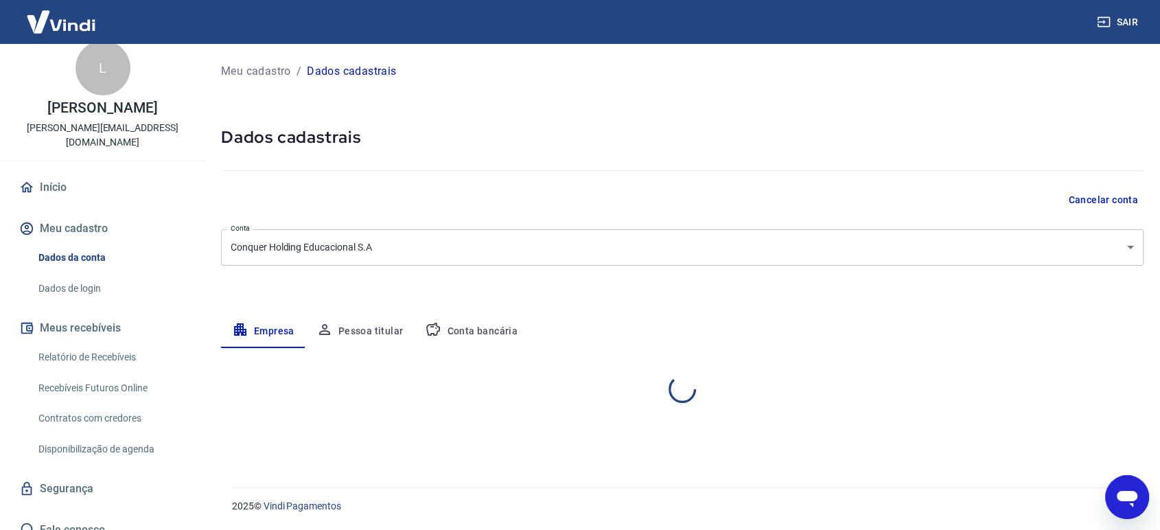
select select "PR"
select select "business"
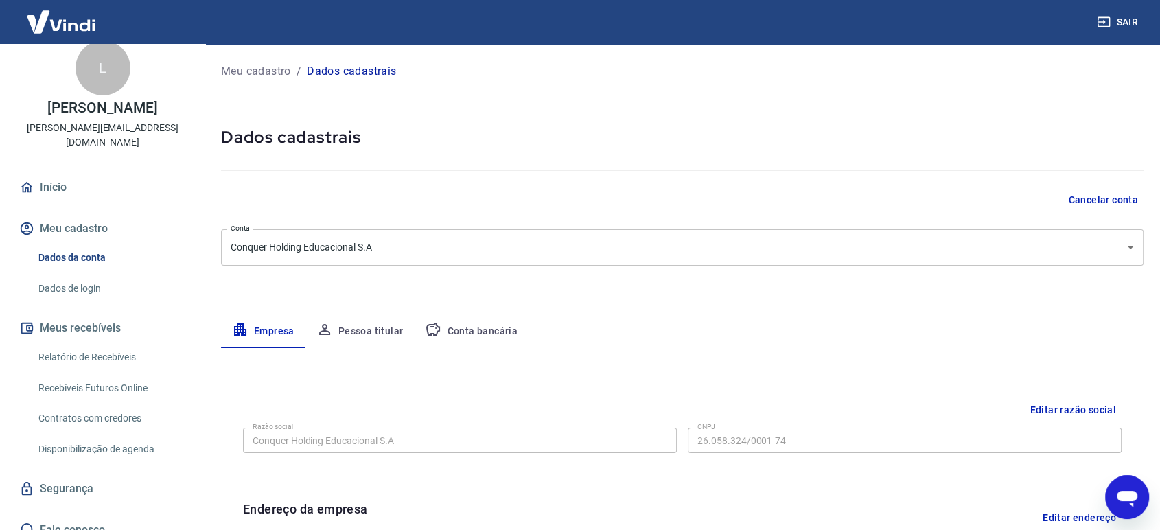
click at [99, 350] on link "Relatório de Recebíveis" at bounding box center [111, 357] width 156 height 28
